Goal: Download file/media

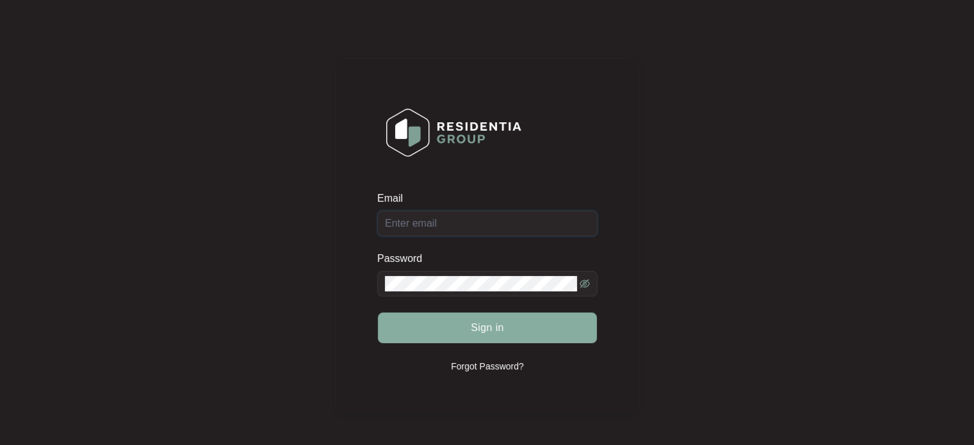
type input "[EMAIL_ADDRESS][DOMAIN_NAME]"
click at [515, 318] on button "Sign in" at bounding box center [487, 328] width 219 height 31
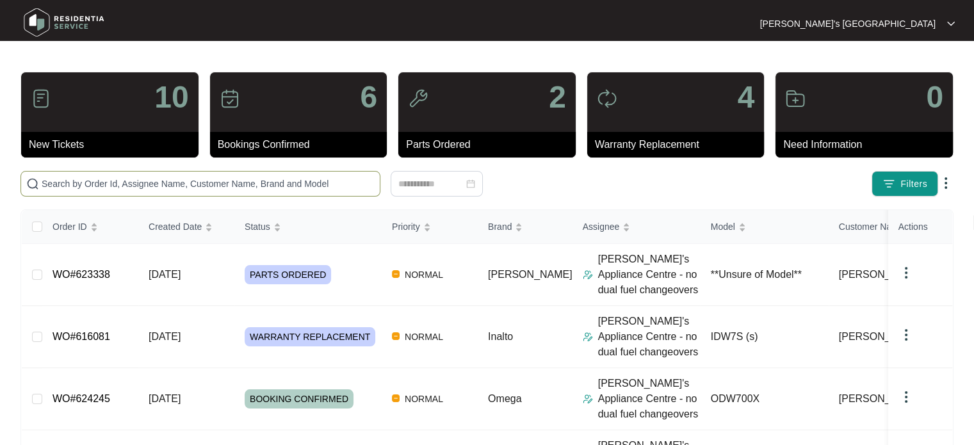
click at [118, 178] on input "text" at bounding box center [208, 184] width 333 height 14
paste input "622839"
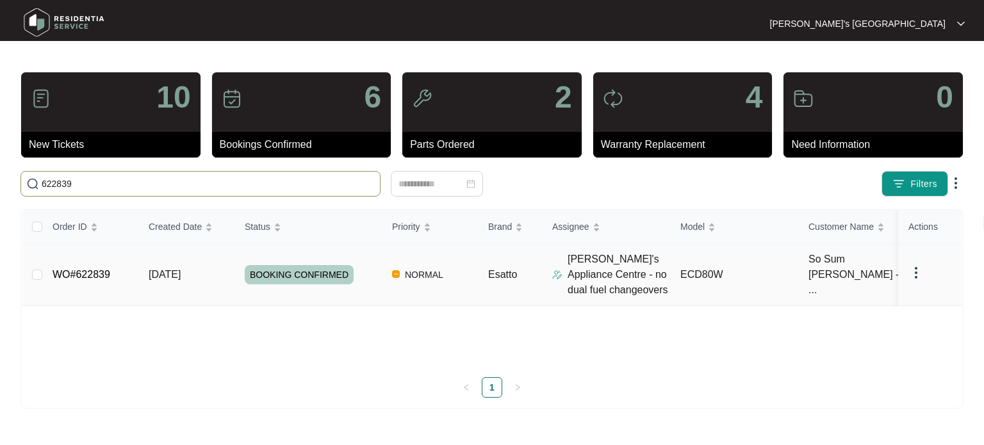
type input "622839"
click at [163, 272] on span "[DATE]" at bounding box center [165, 274] width 32 height 11
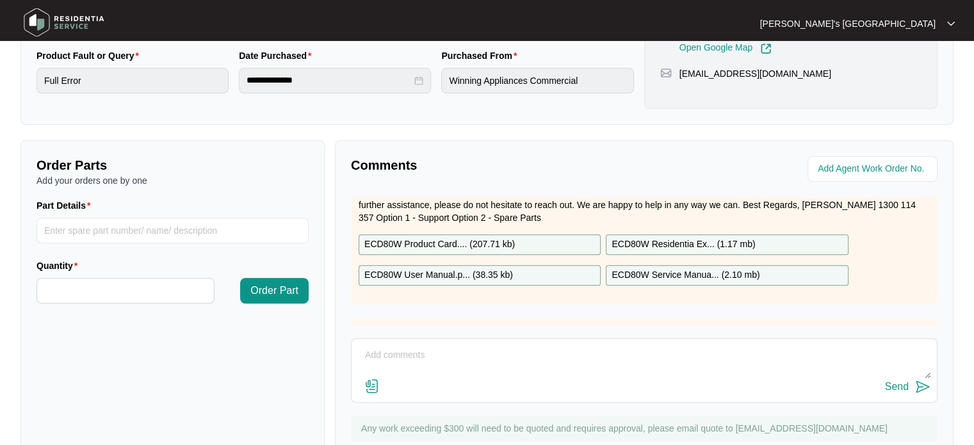
scroll to position [64, 0]
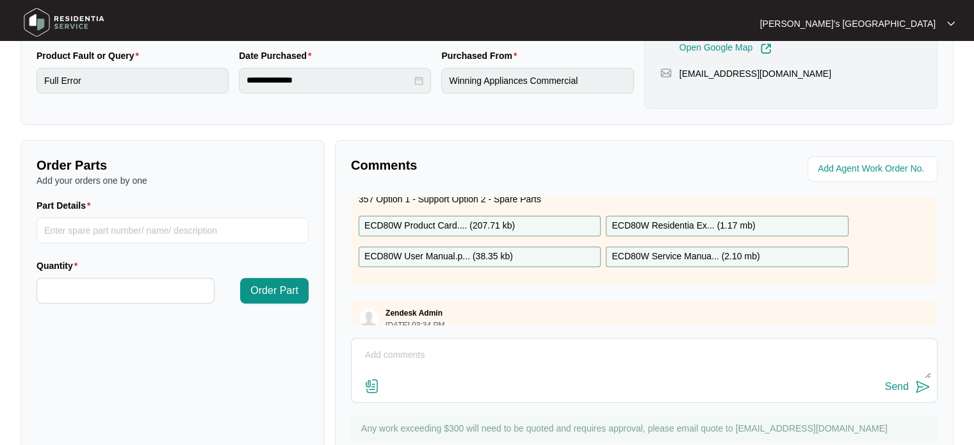
click at [681, 222] on p "ECD80W Residentia Ex... ( 1.17 mb )" at bounding box center [683, 226] width 143 height 14
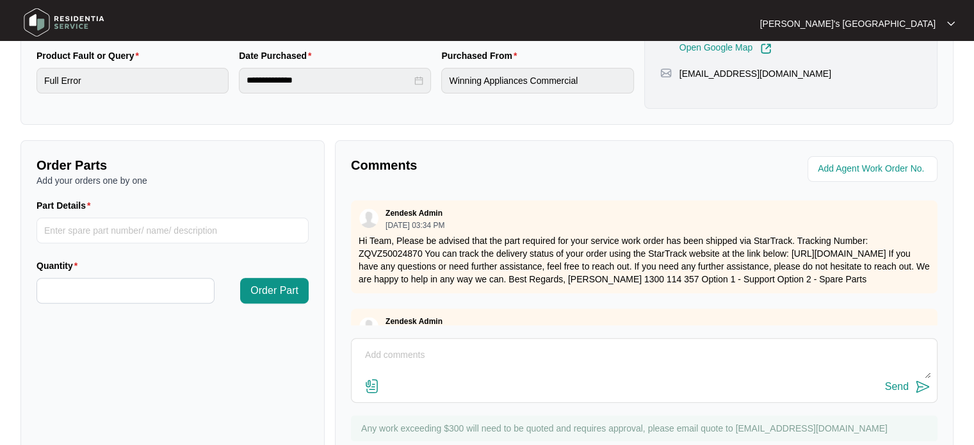
scroll to position [0, 0]
